Goal: Transaction & Acquisition: Book appointment/travel/reservation

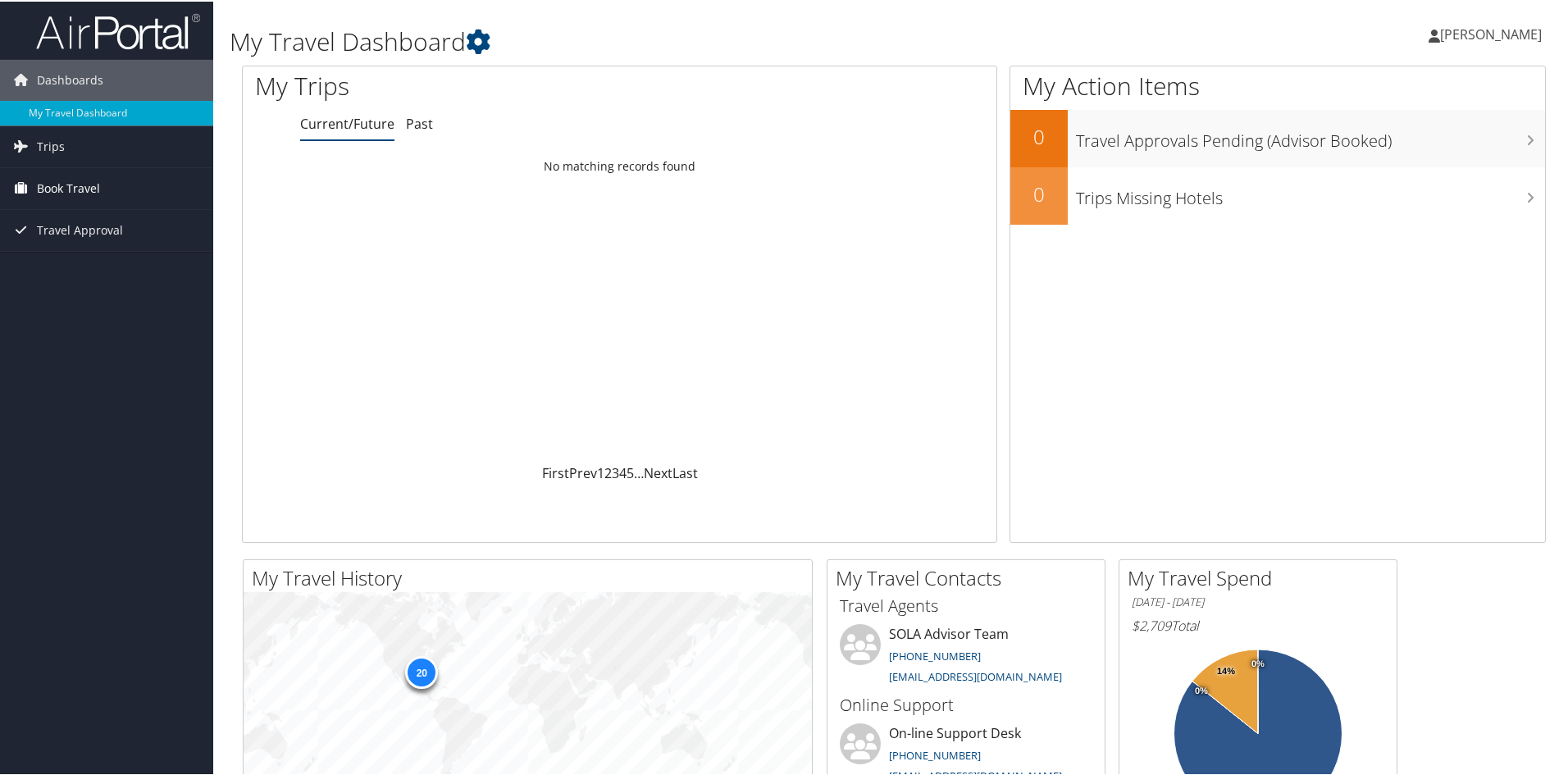
click at [99, 189] on span "Book Travel" at bounding box center [68, 188] width 63 height 42
click at [114, 243] on link "Book/Manage Online Trips" at bounding box center [107, 244] width 213 height 25
